Goal: Browse casually

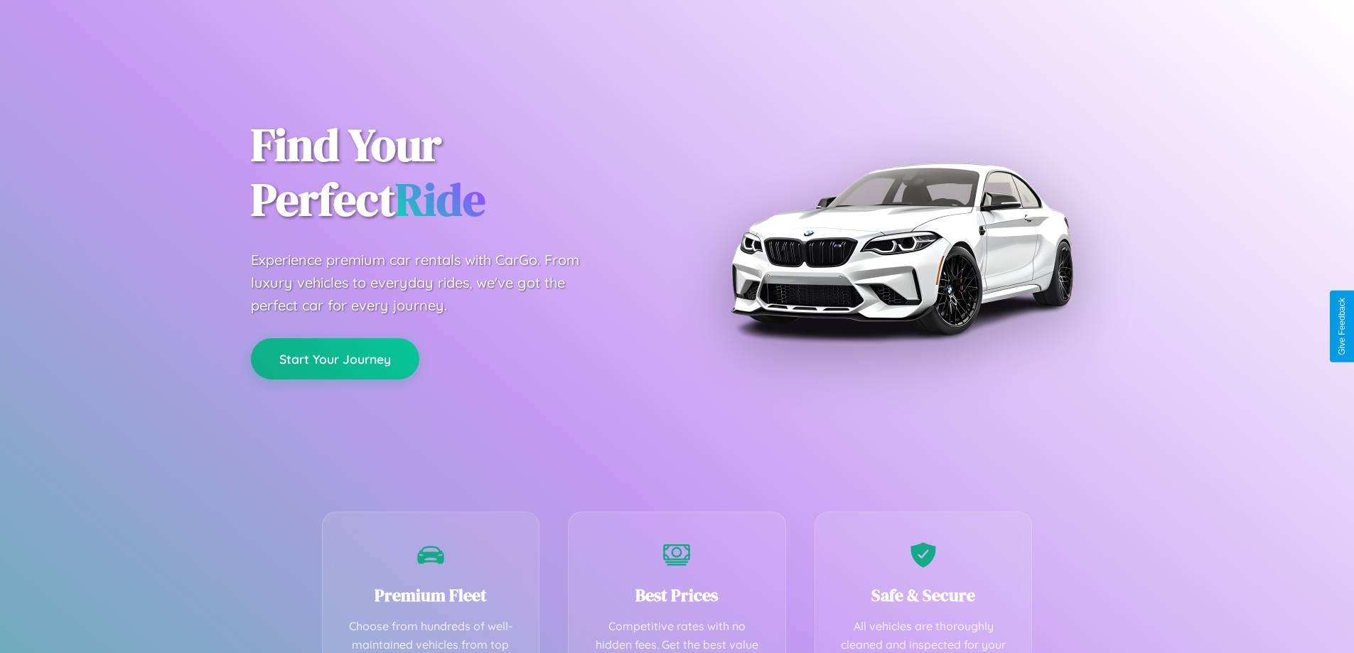
scroll to position [414, 0]
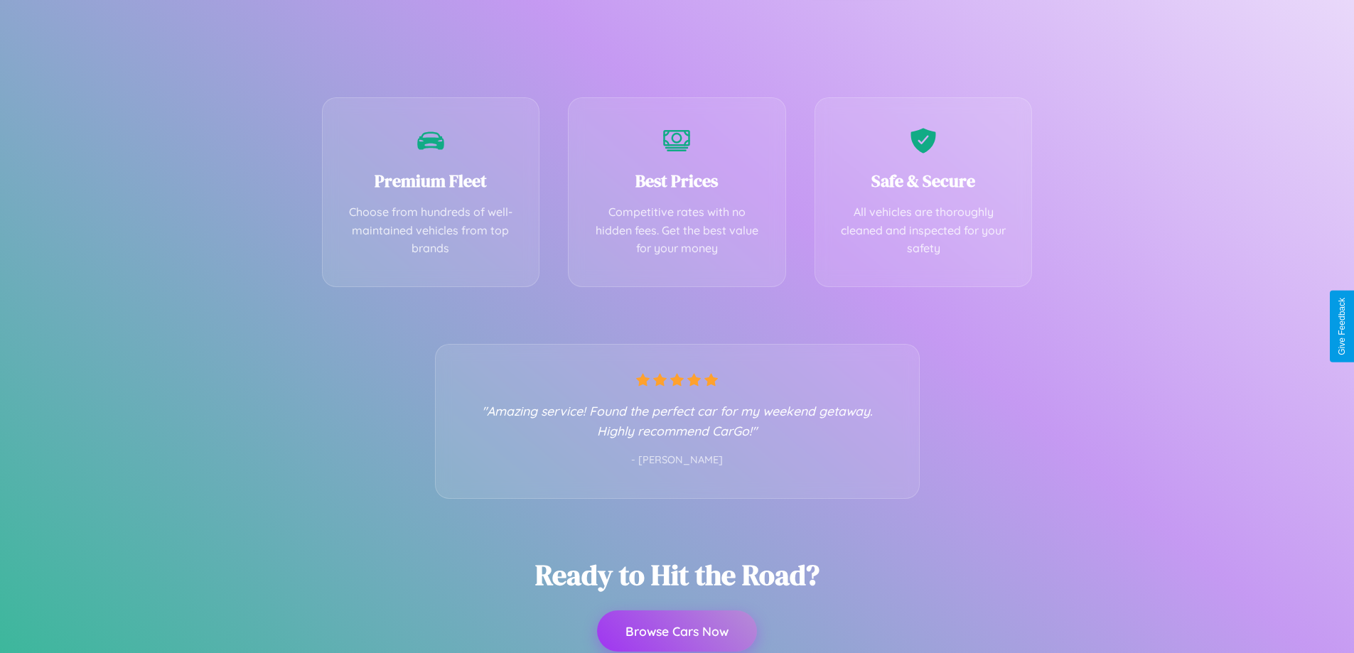
click at [676, 631] on button "Browse Cars Now" at bounding box center [677, 630] width 160 height 41
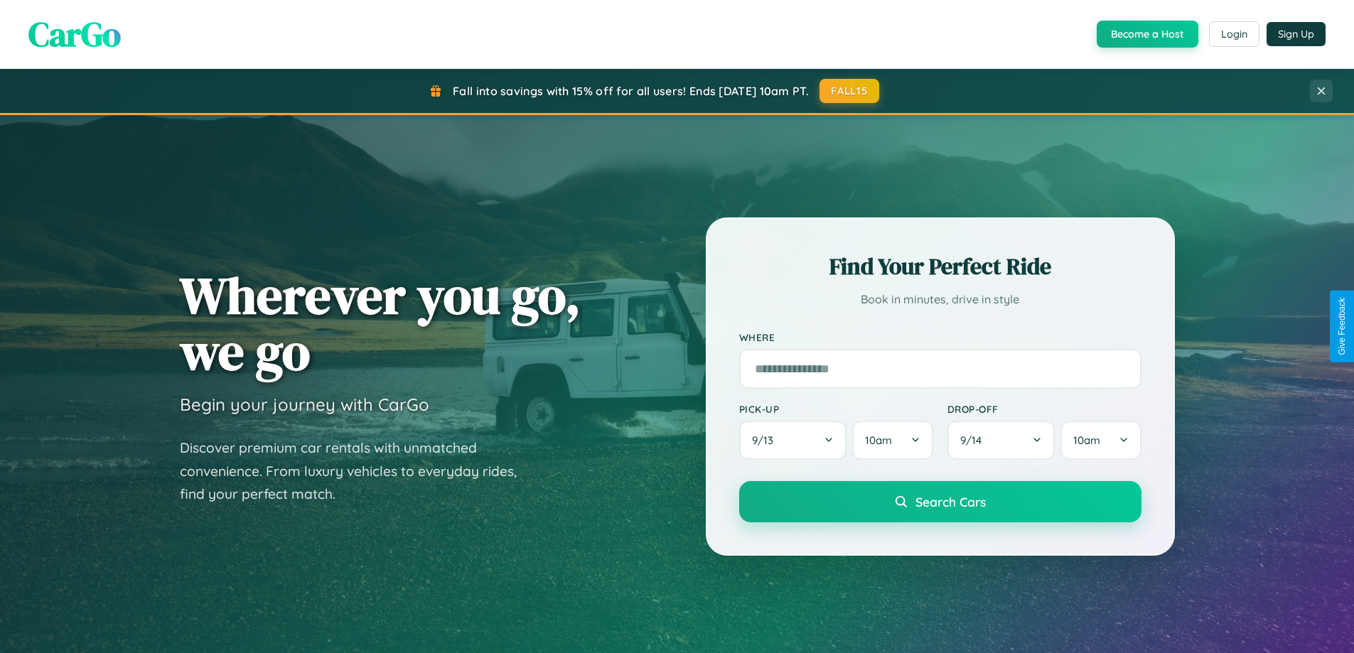
scroll to position [978, 0]
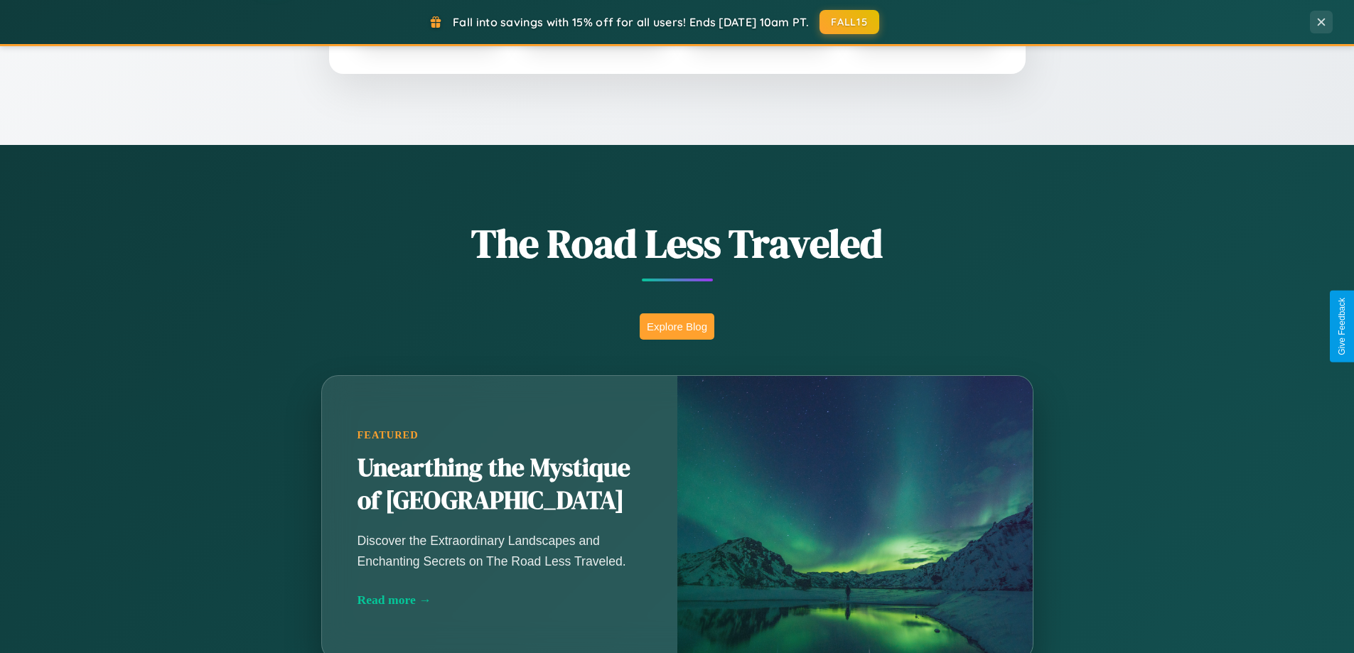
click at [676, 326] on button "Explore Blog" at bounding box center [676, 326] width 75 height 26
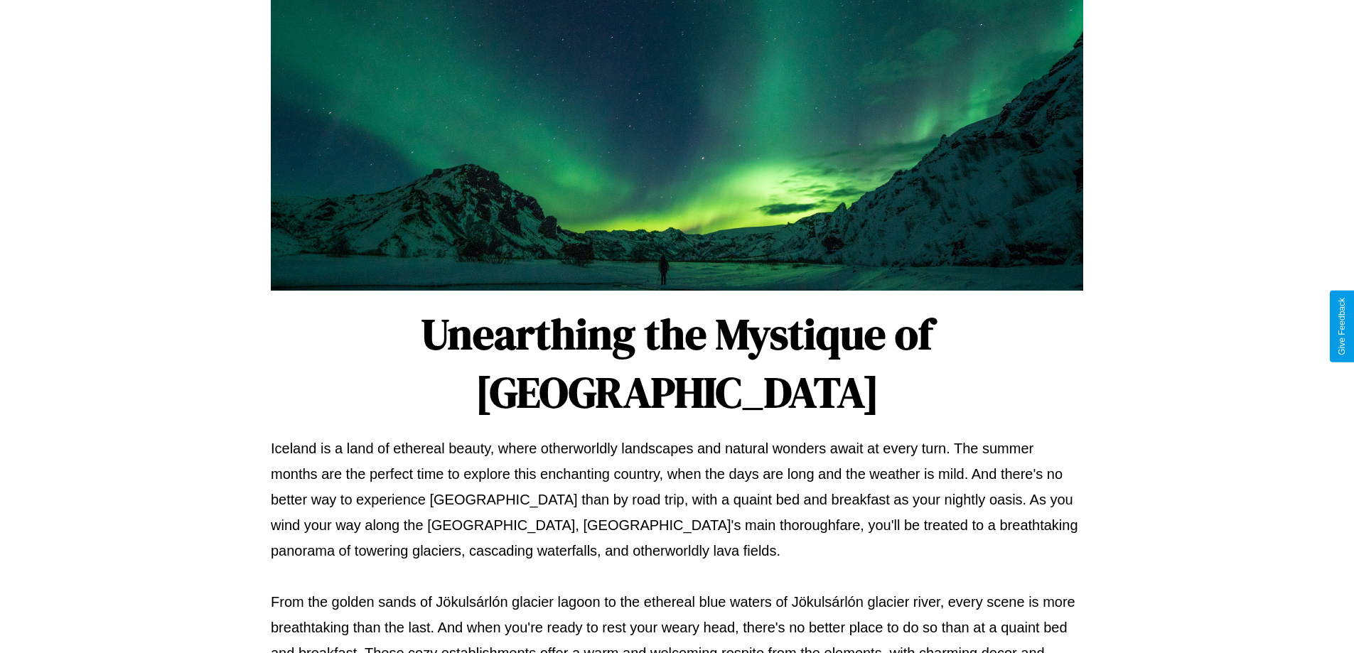
scroll to position [460, 0]
